Goal: Transaction & Acquisition: Purchase product/service

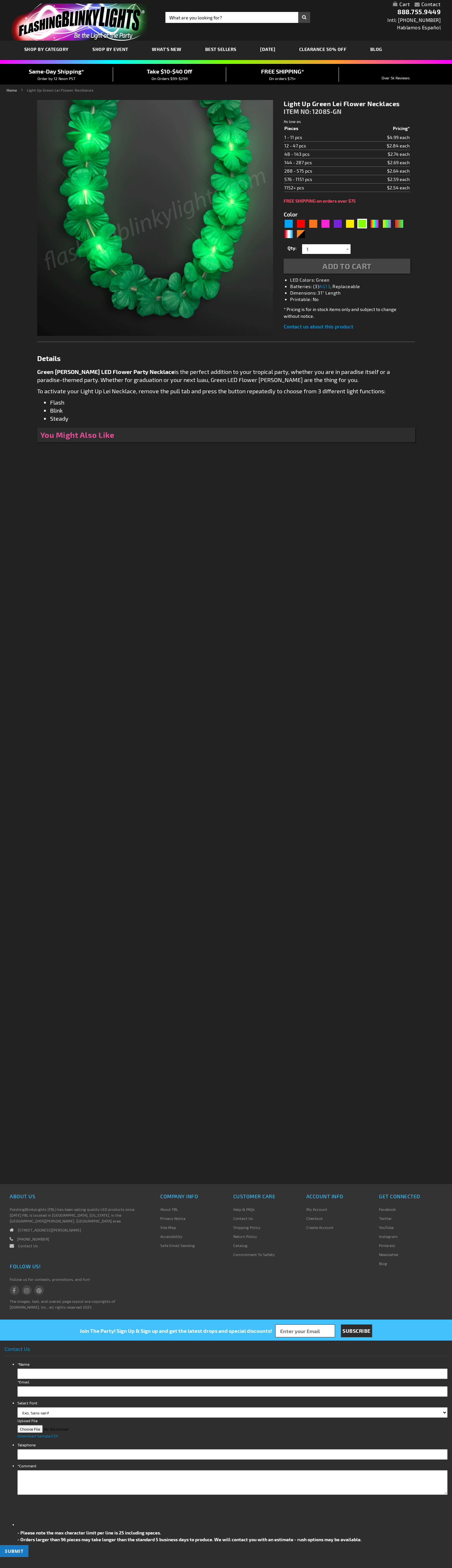
type input "5648"
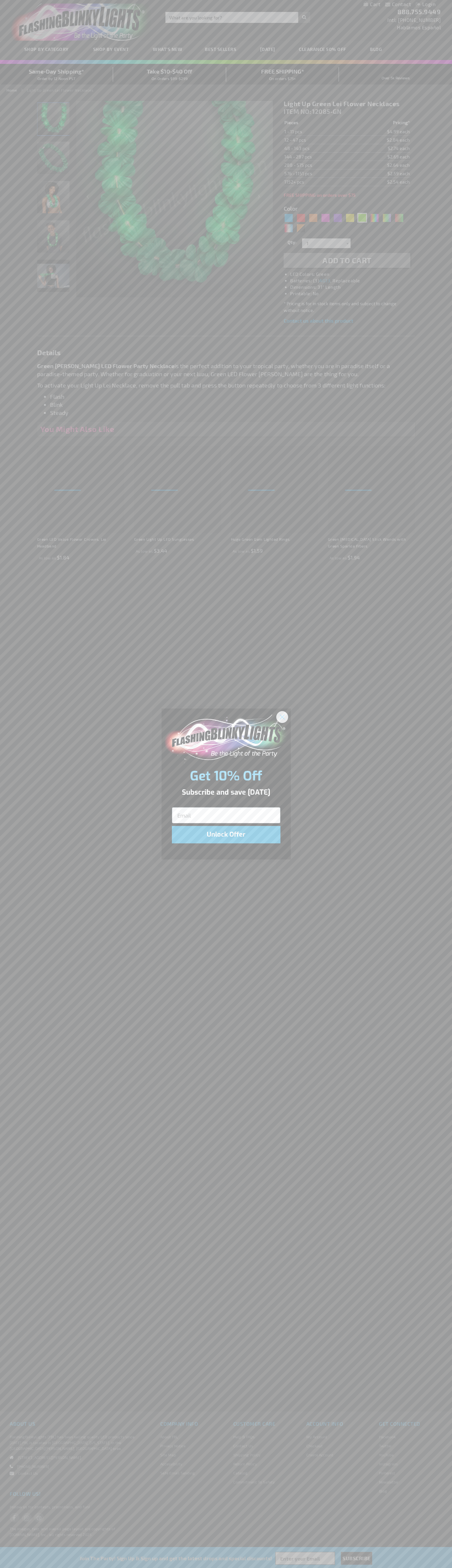
click at [282, 716] on icon "Close dialog" at bounding box center [281, 716] width 4 height 4
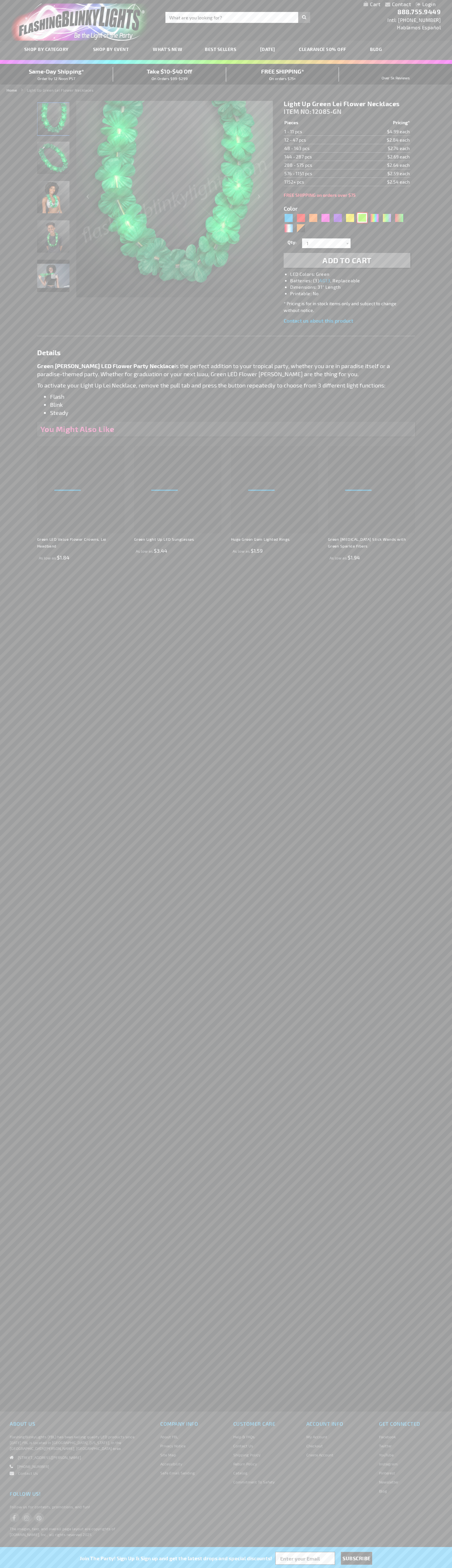
click at [362, 218] on div "Green" at bounding box center [362, 218] width 10 height 10
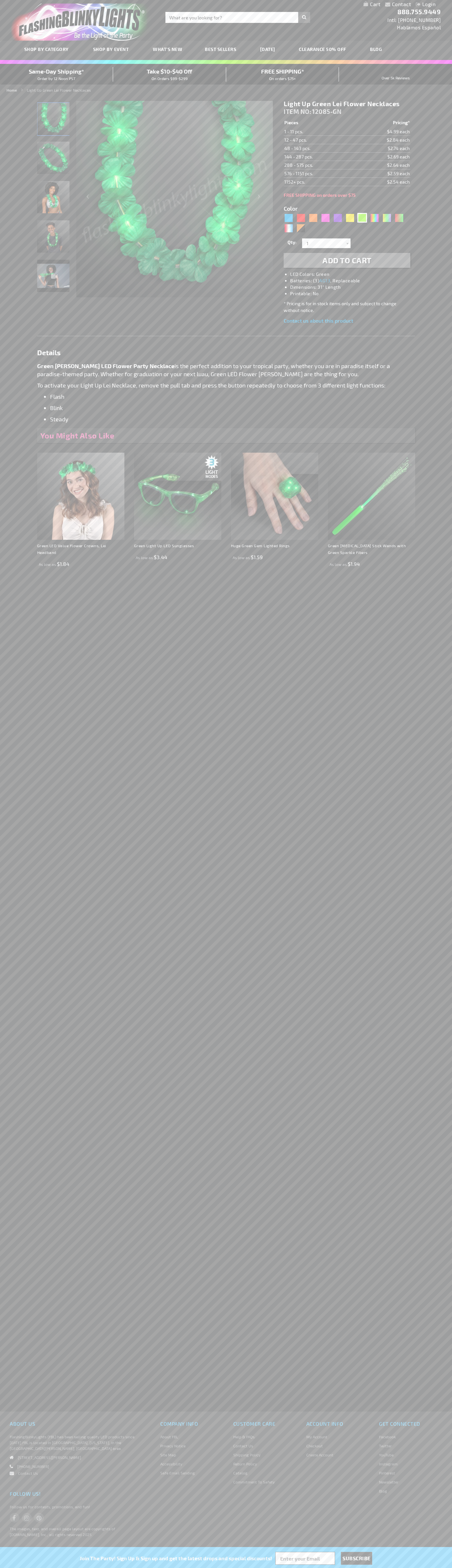
click at [347, 261] on span "Add to Cart" at bounding box center [347, 260] width 49 height 9
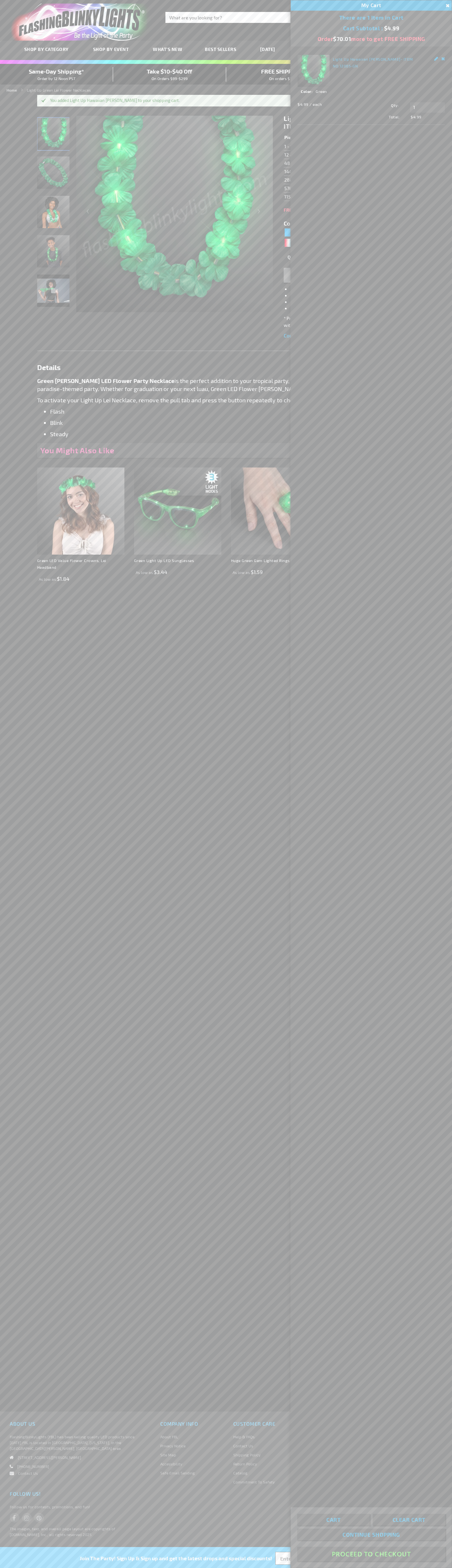
click at [371, 1554] on button "Proceed To Checkout" at bounding box center [371, 1554] width 148 height 15
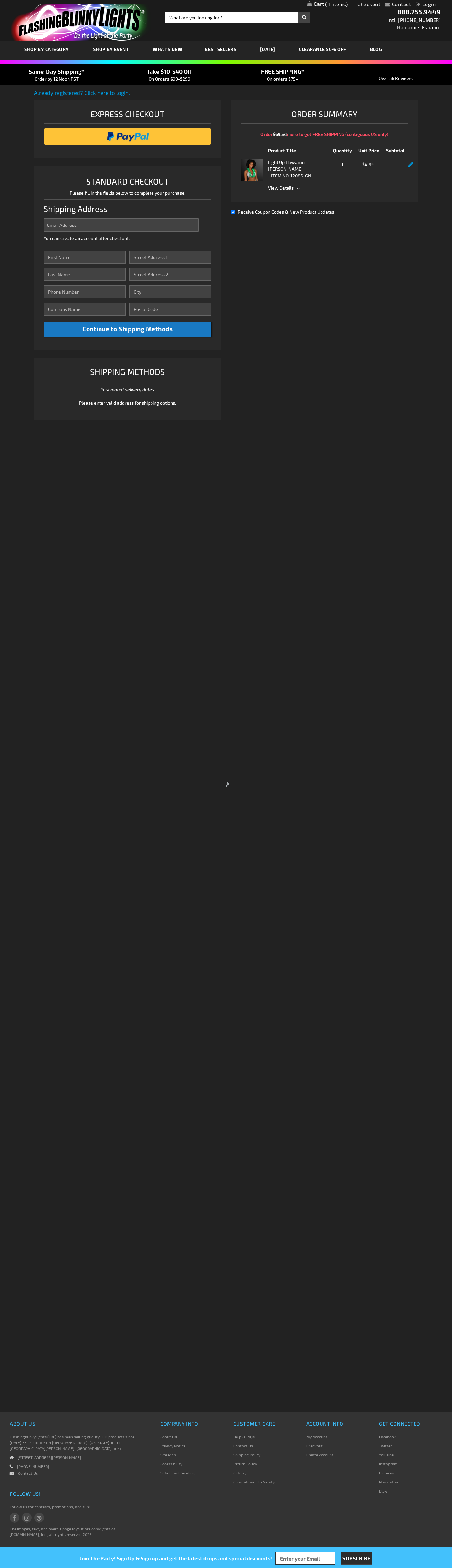
select select "US"
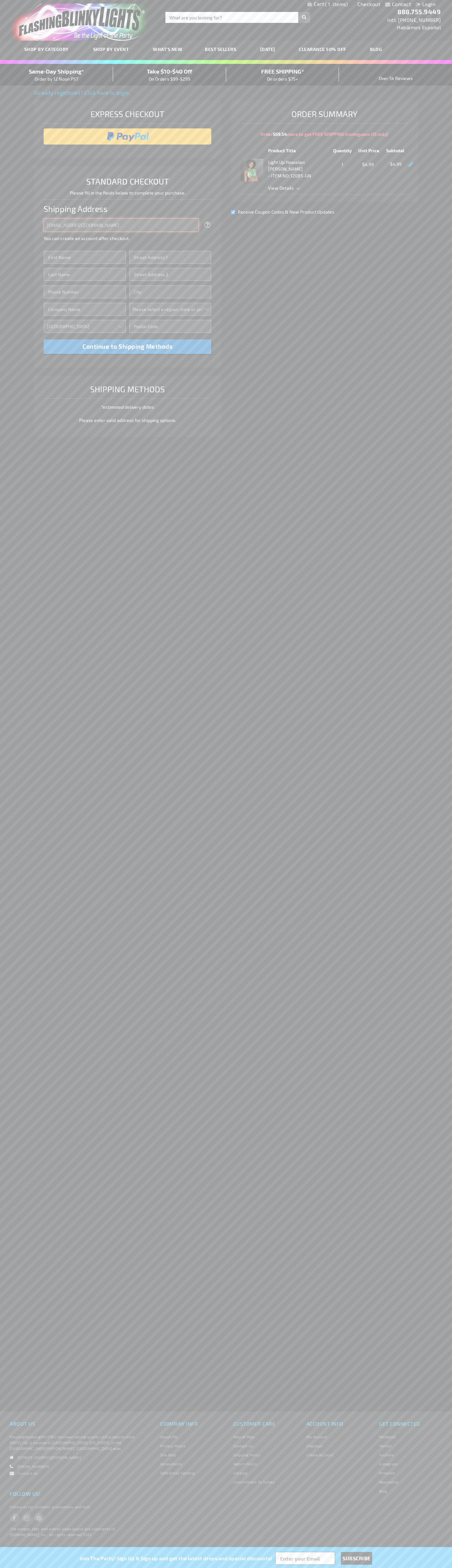
type input "johnsmith005@storebotmail.joonix.net"
type input "John"
type input "1600 Amphitheatre Parkway"
type input "First floor"
type input "mountain view"
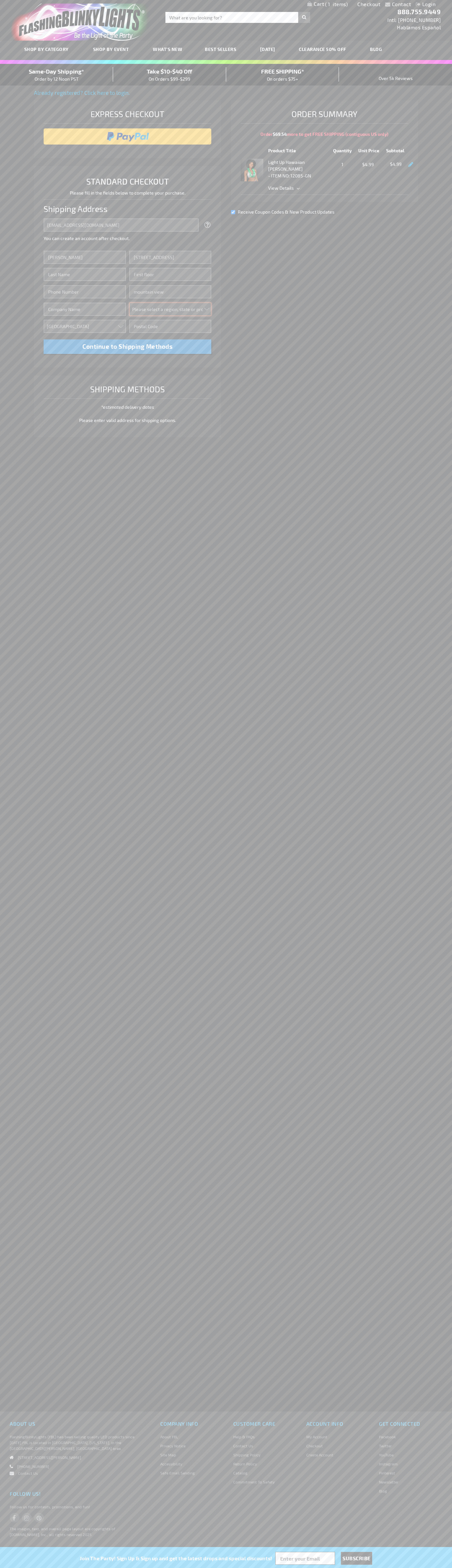
select select "12"
type input "94043"
type input "Smith"
type input "6502530000"
type input "John Smith"
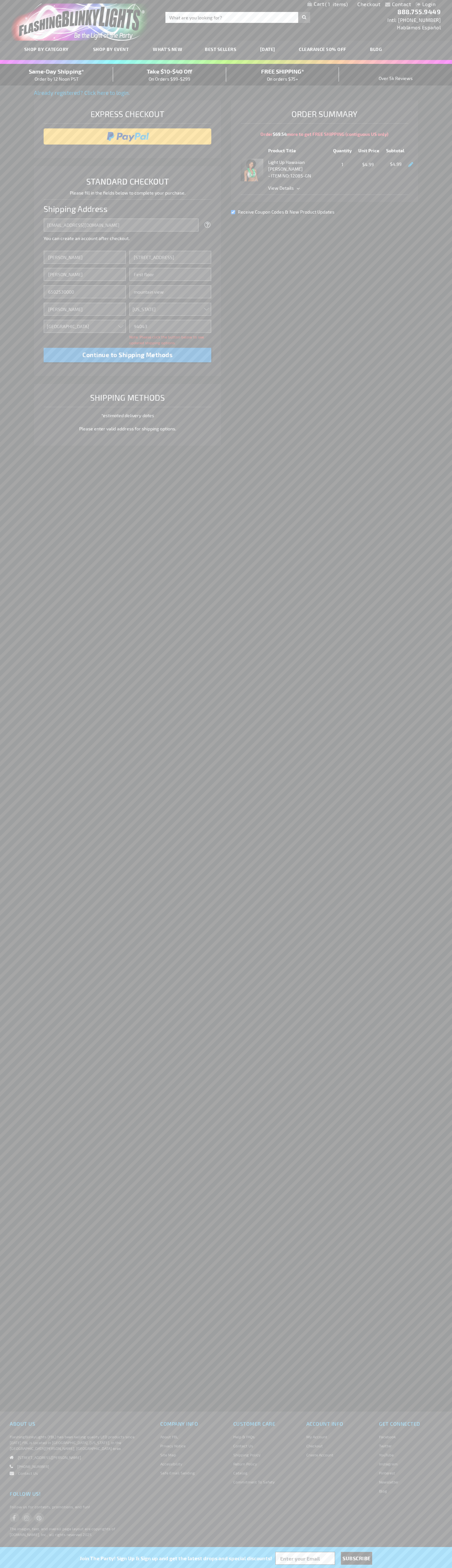
click at [57, 75] on div "Same-Day Shipping* Order by 12 Noon PST" at bounding box center [57, 74] width 113 height 15
click at [127, 136] on input "image" at bounding box center [127, 136] width 161 height 13
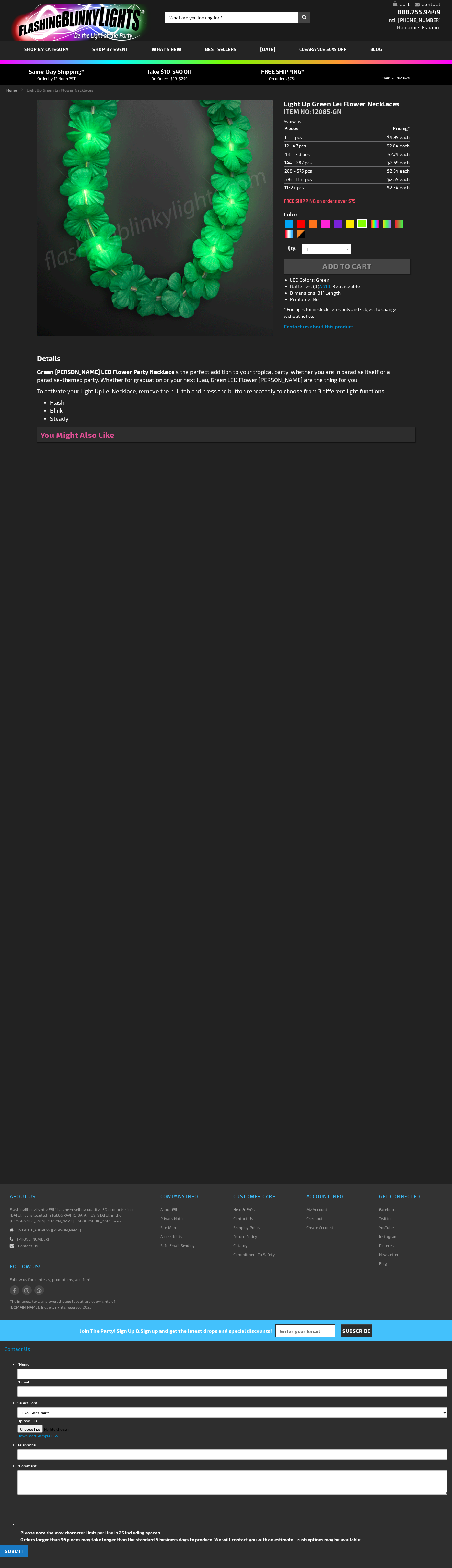
type input "5648"
